Goal: Obtain resource: Download file/media

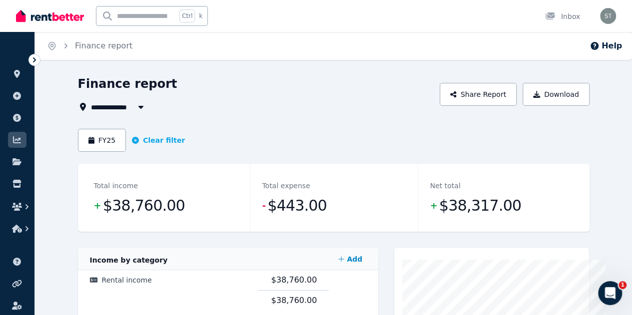
click at [78, 143] on button "FY25" at bounding box center [102, 140] width 48 height 23
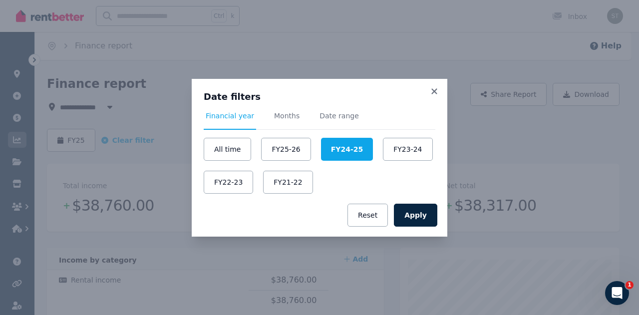
click at [415, 210] on button "Apply" at bounding box center [415, 215] width 43 height 23
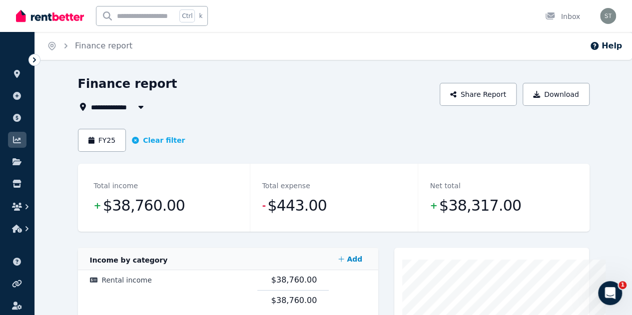
click at [567, 99] on button "Download" at bounding box center [555, 94] width 67 height 23
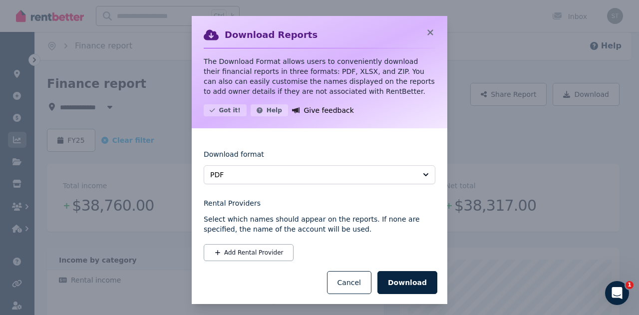
click at [408, 281] on button "Download" at bounding box center [408, 282] width 60 height 23
